Goal: Information Seeking & Learning: Learn about a topic

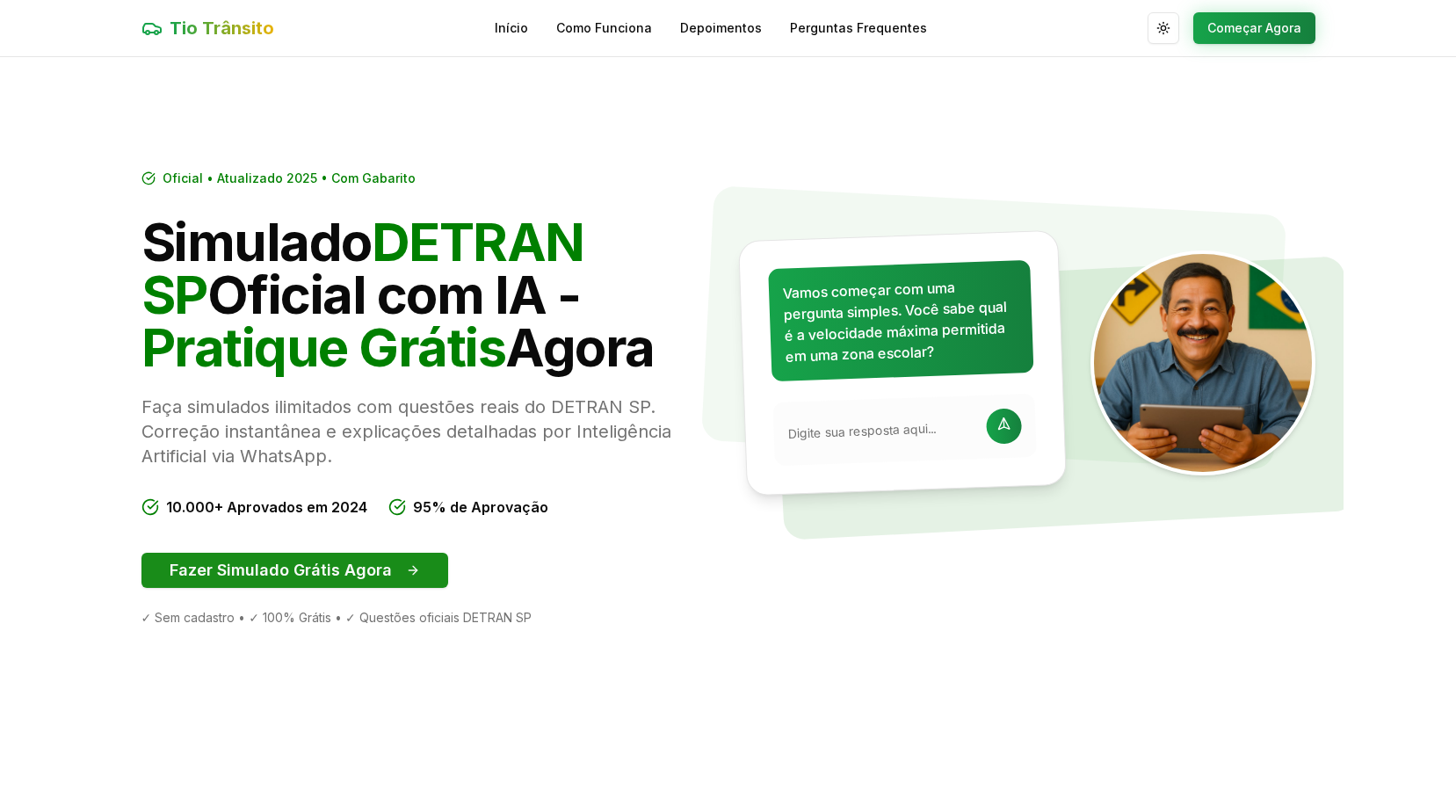
click at [351, 577] on button "Fazer Simulado Grátis Agora" at bounding box center [295, 571] width 307 height 35
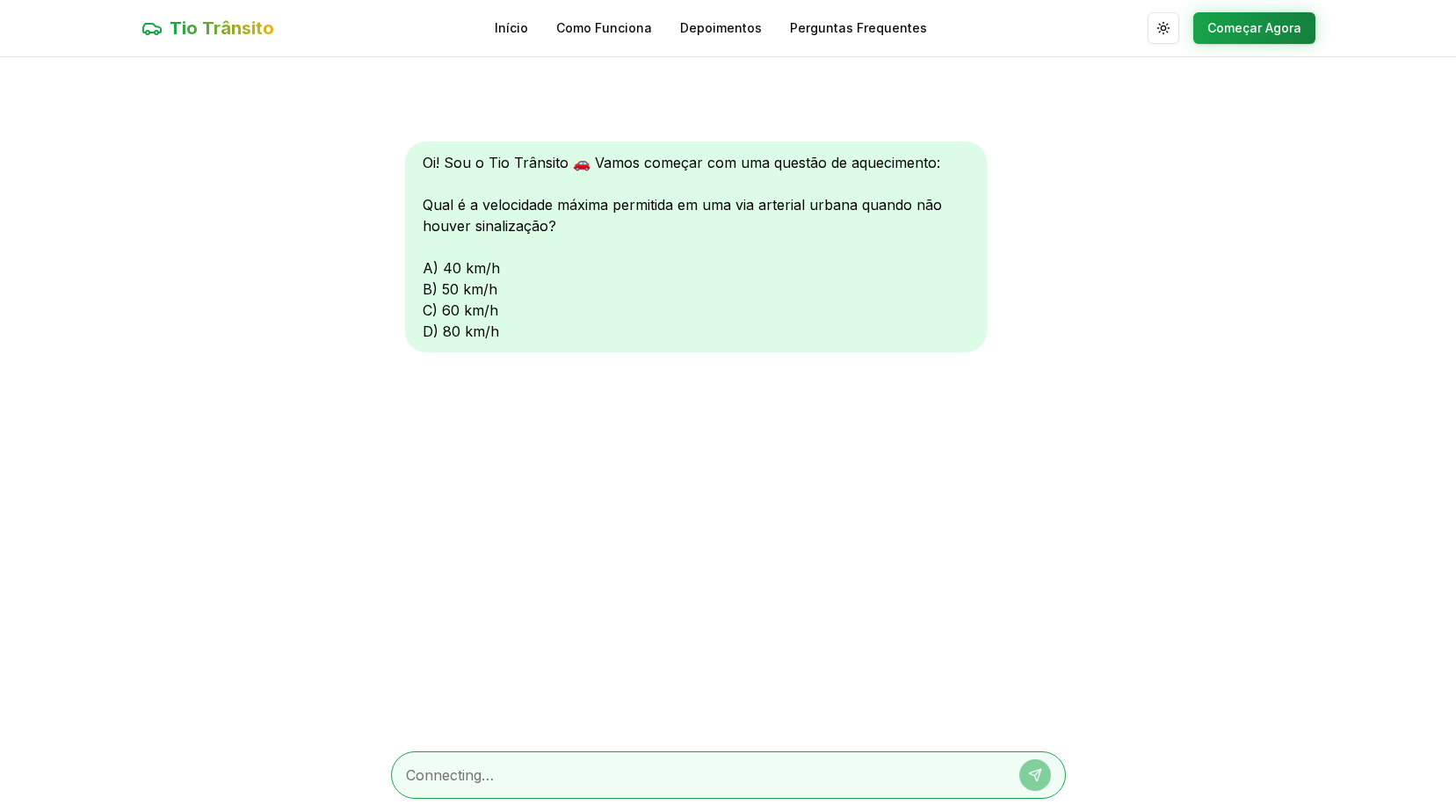
scroll to position [1, 0]
click at [593, 773] on textarea at bounding box center [704, 774] width 596 height 21
type textarea "q"
type textarea "a"
type textarea "A"
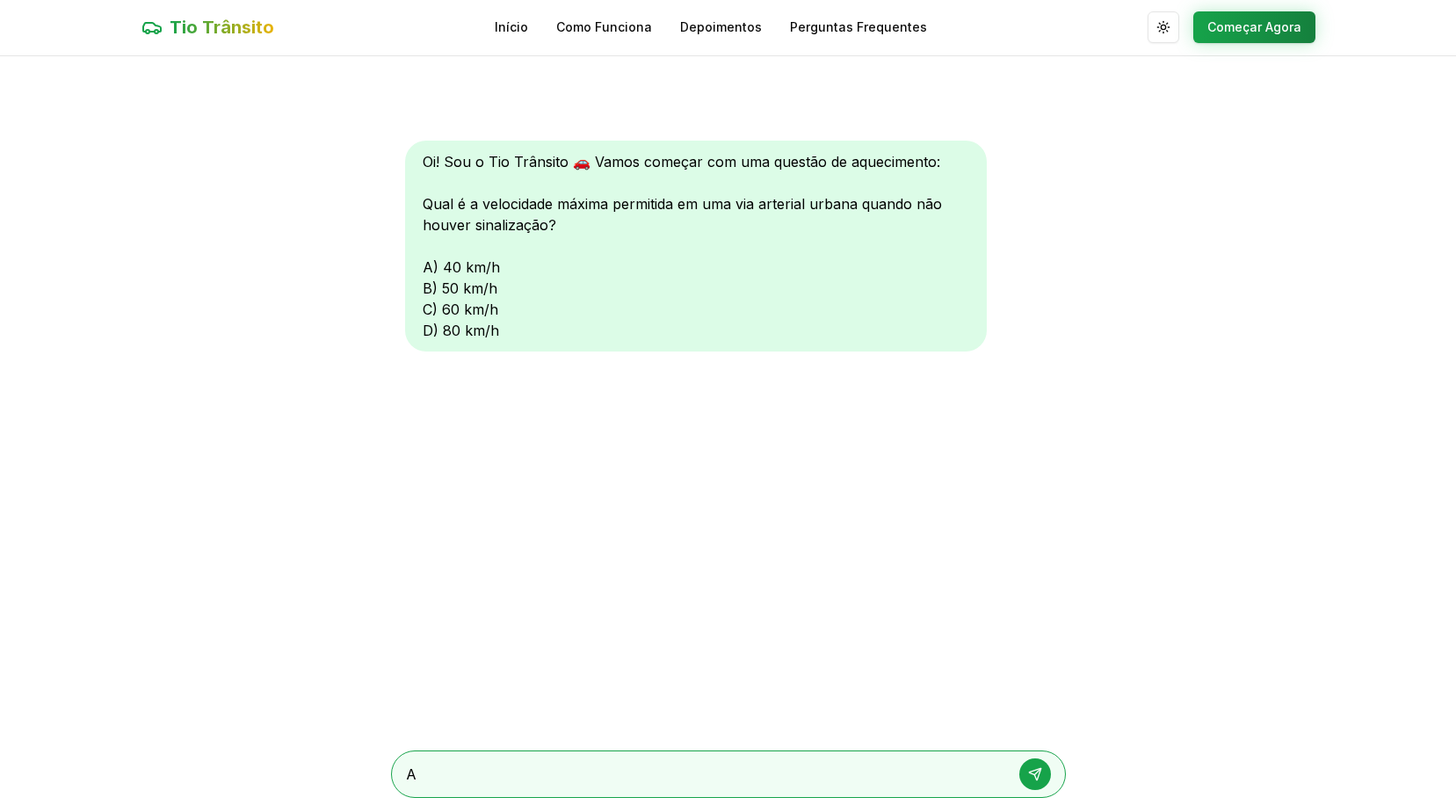
click at [1039, 781] on button at bounding box center [1036, 774] width 32 height 32
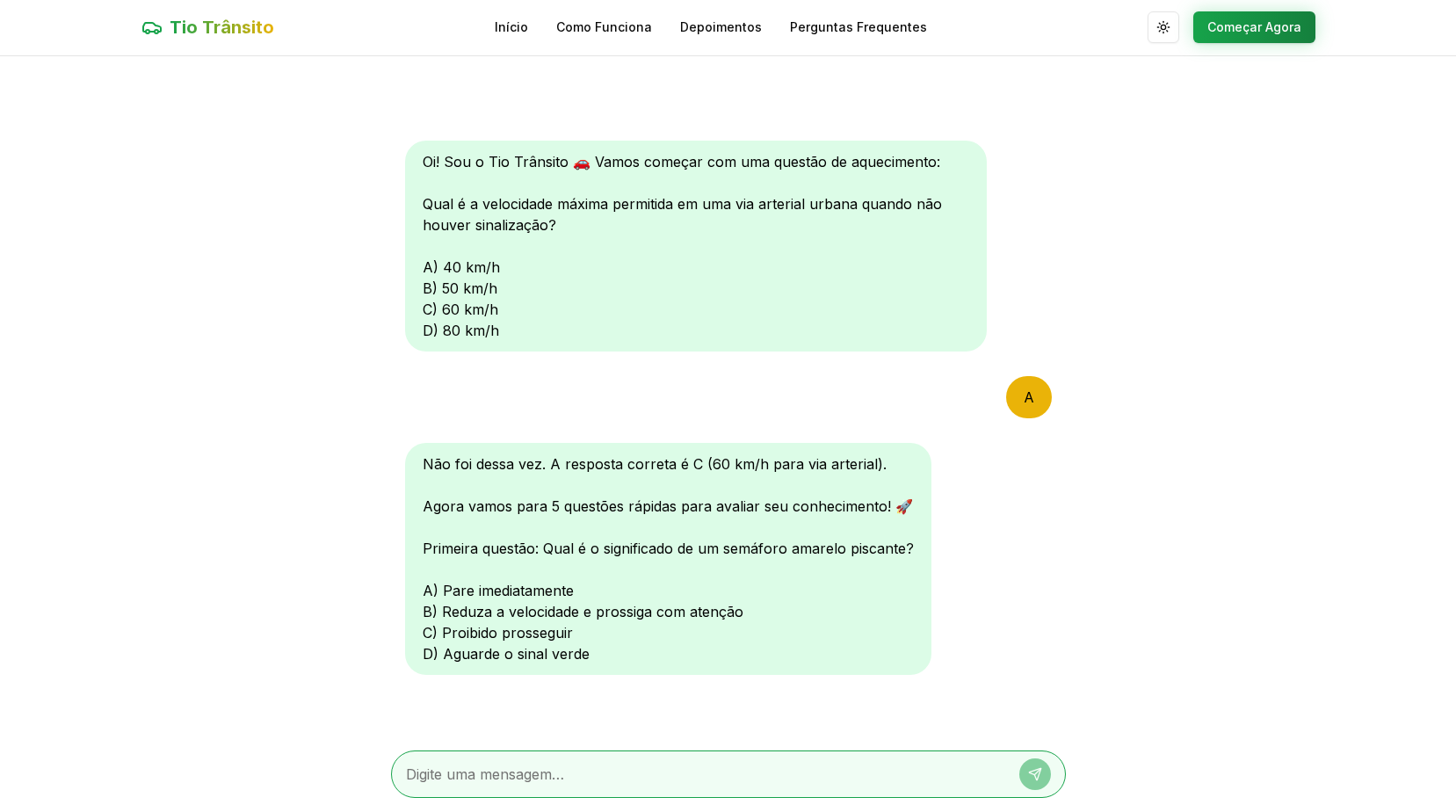
click at [991, 497] on div "Não foi dessa vez. A resposta correta é C (60 km/h para via arterial). Agora va…" at bounding box center [728, 560] width 647 height 235
click at [517, 766] on textarea at bounding box center [704, 774] width 596 height 21
click at [1246, 30] on button "Começar Agora" at bounding box center [1254, 27] width 122 height 32
